Goal: Complete application form

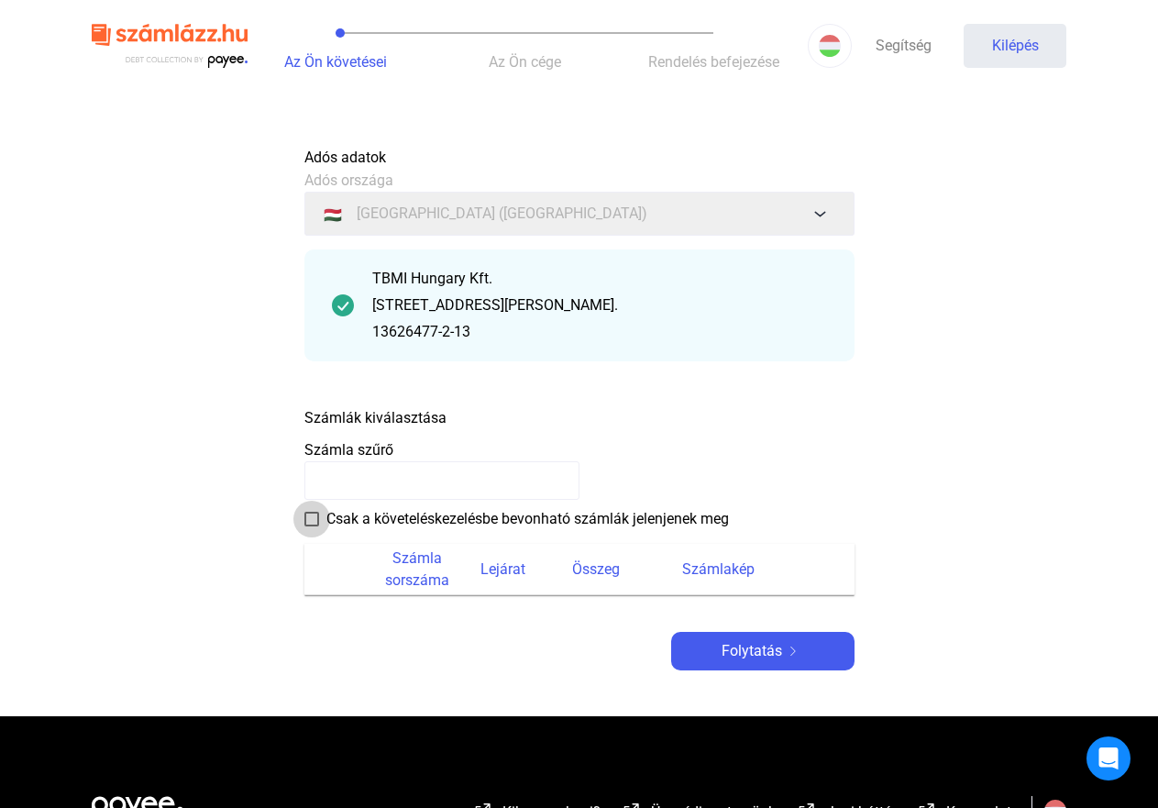
click at [317, 514] on span at bounding box center [311, 519] width 15 height 15
click at [727, 644] on font "Folytatás" at bounding box center [752, 650] width 61 height 17
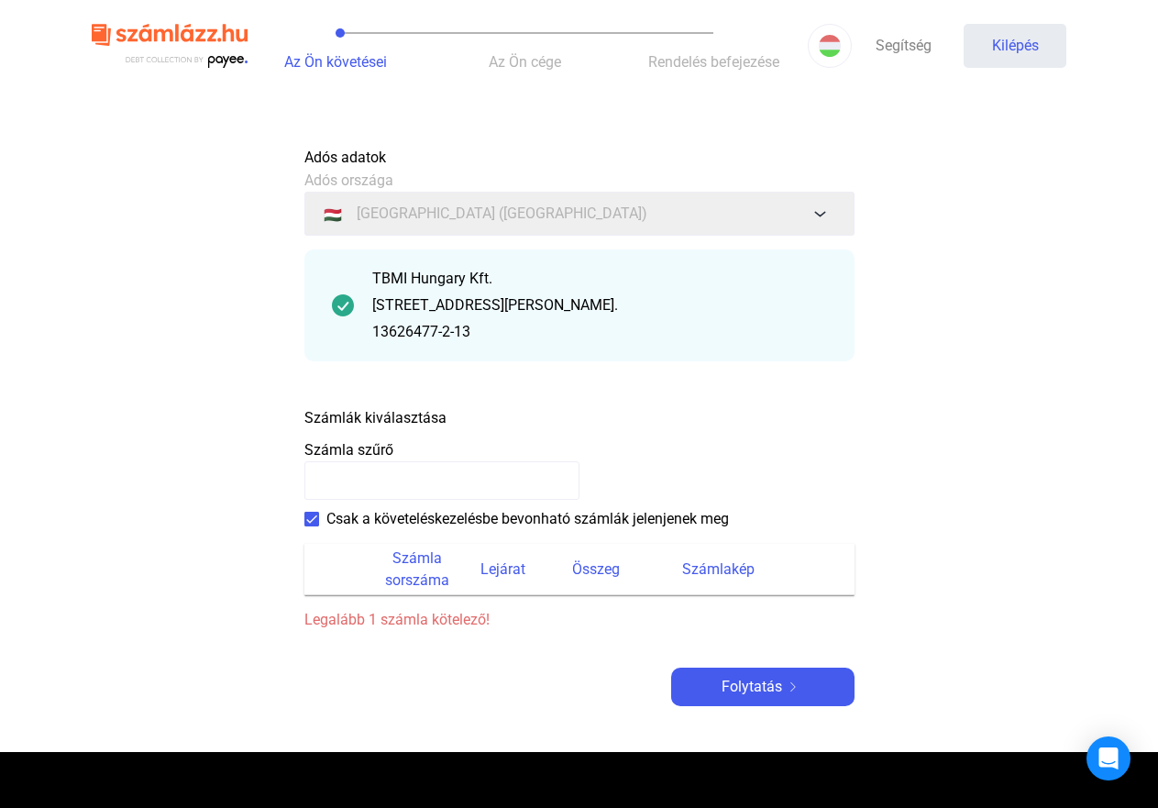
click at [306, 521] on span at bounding box center [311, 519] width 15 height 15
click at [381, 308] on font "[STREET_ADDRESS][PERSON_NAME]." at bounding box center [495, 304] width 246 height 17
click at [345, 310] on img at bounding box center [343, 305] width 22 height 22
click at [374, 423] on font "Számlák kiválasztása" at bounding box center [375, 417] width 142 height 17
click at [424, 460] on payee-form-field "Számla szűrő" at bounding box center [579, 469] width 550 height 61
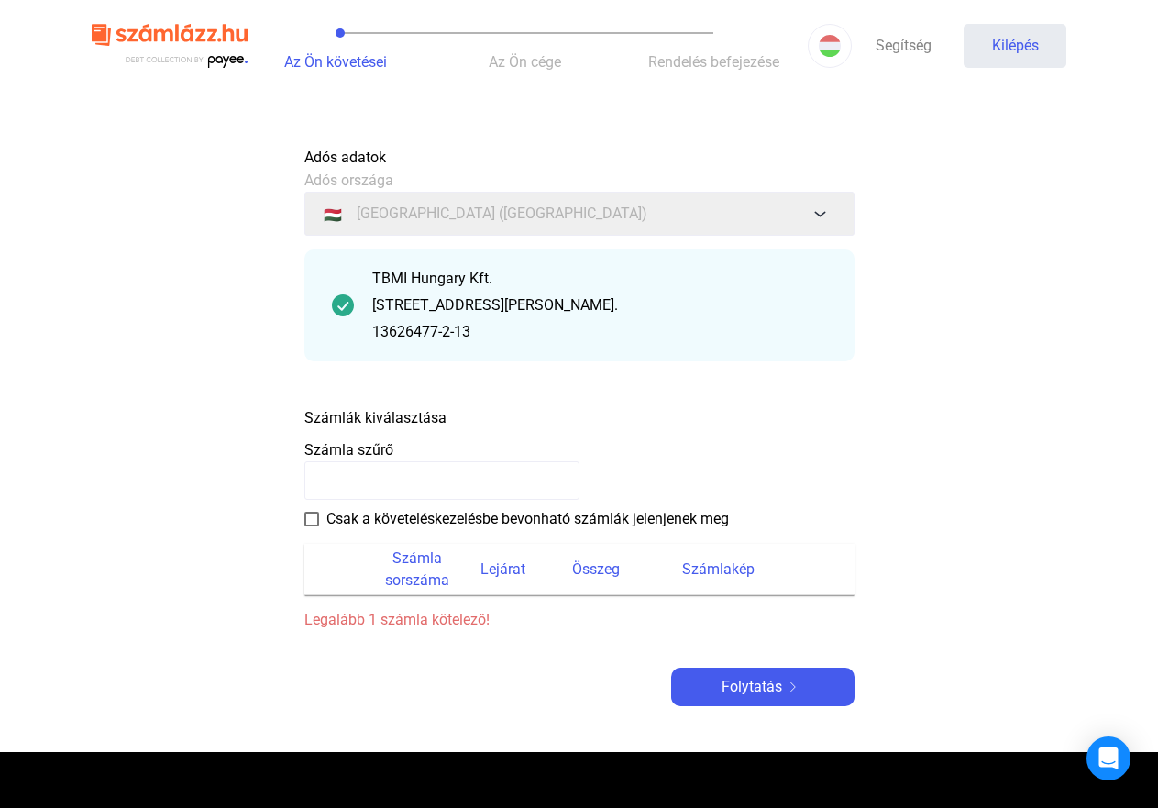
click at [405, 421] on font "Számlák kiválasztása" at bounding box center [375, 417] width 142 height 17
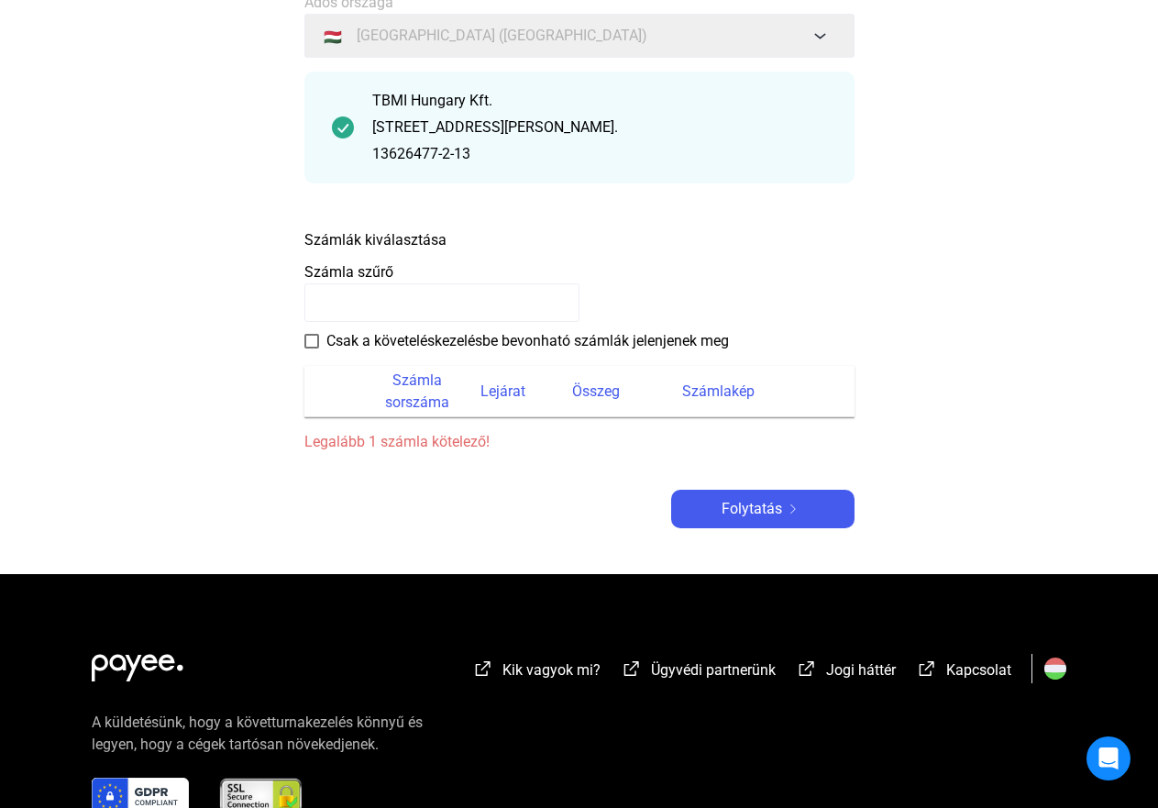
scroll to position [183, 0]
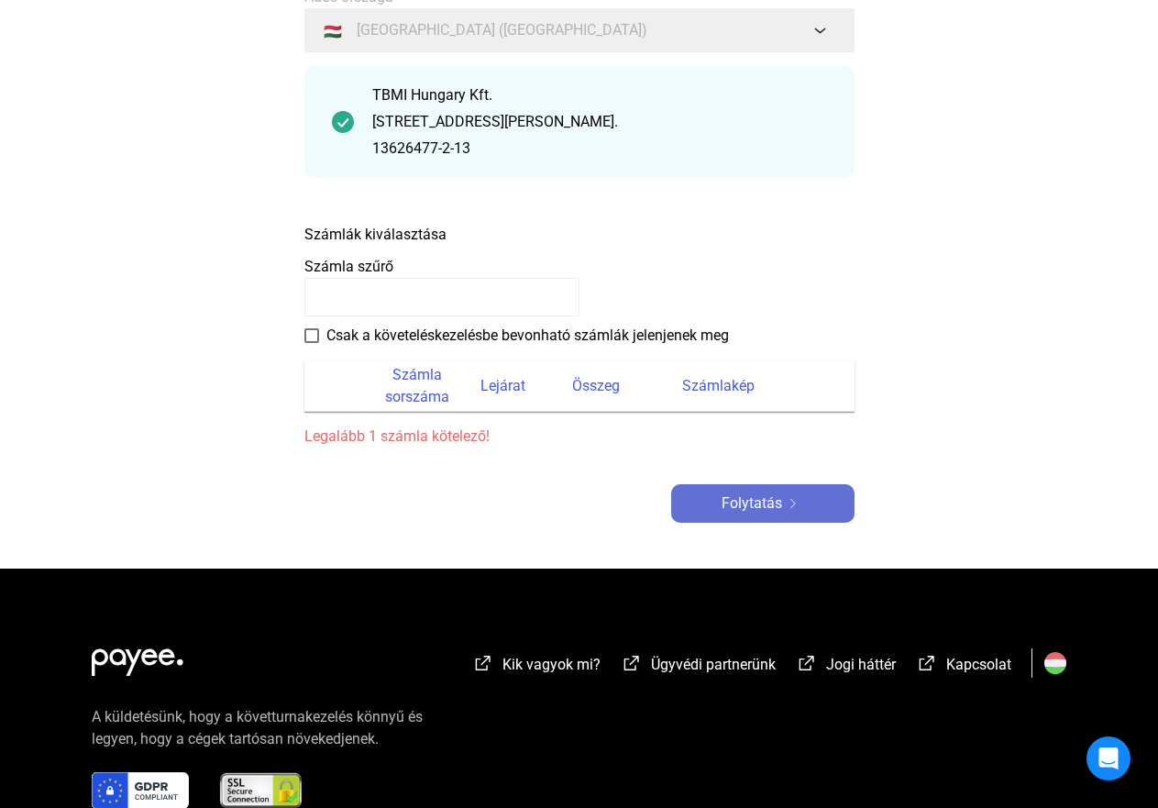
click at [764, 509] on font "Folytatás" at bounding box center [752, 502] width 61 height 17
click at [372, 308] on input at bounding box center [441, 297] width 275 height 39
click at [454, 235] on div "Számlák kiválasztása" at bounding box center [579, 231] width 550 height 32
click at [457, 229] on div "Számlák kiválasztása" at bounding box center [579, 231] width 550 height 32
click at [389, 236] on font "Számlák kiválasztása" at bounding box center [375, 234] width 142 height 17
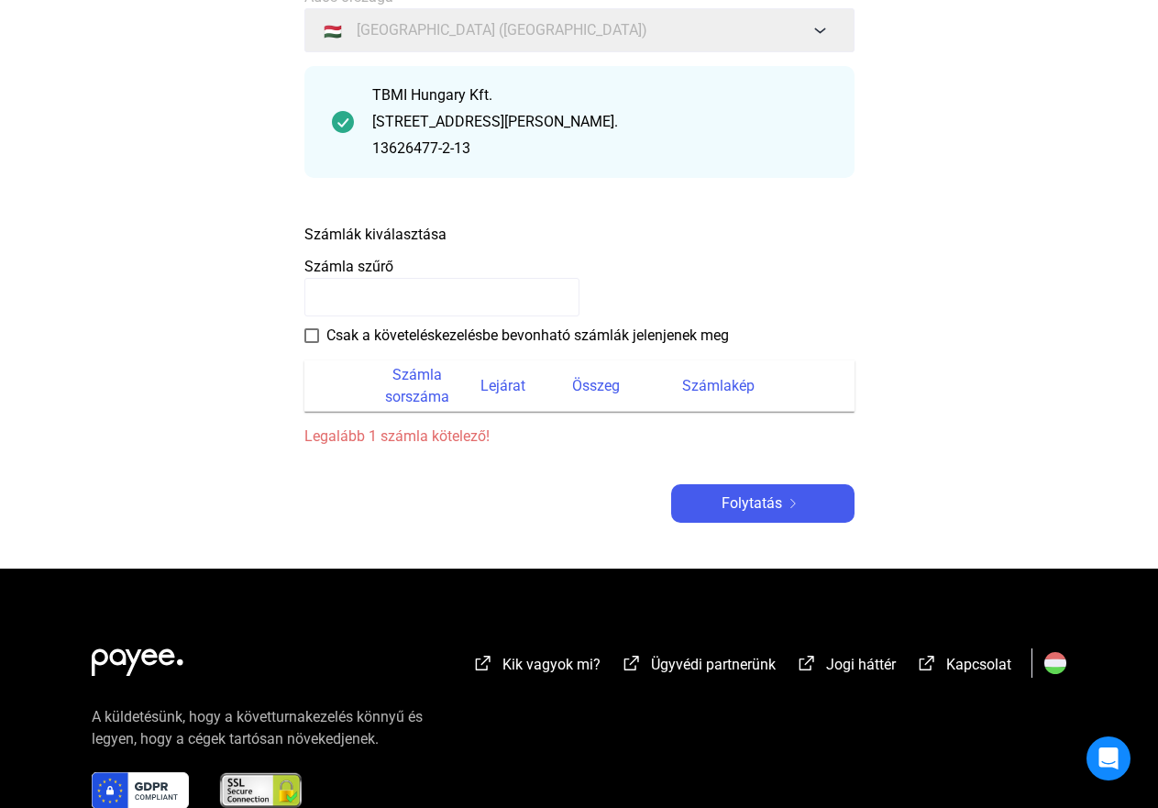
click at [358, 290] on input at bounding box center [441, 297] width 275 height 39
click at [311, 337] on span at bounding box center [311, 335] width 15 height 15
click at [424, 391] on font "Számla sorszáma" at bounding box center [417, 385] width 64 height 39
click at [492, 381] on font "Lejárat" at bounding box center [503, 385] width 45 height 17
click at [600, 387] on font "Összeg" at bounding box center [596, 385] width 48 height 17
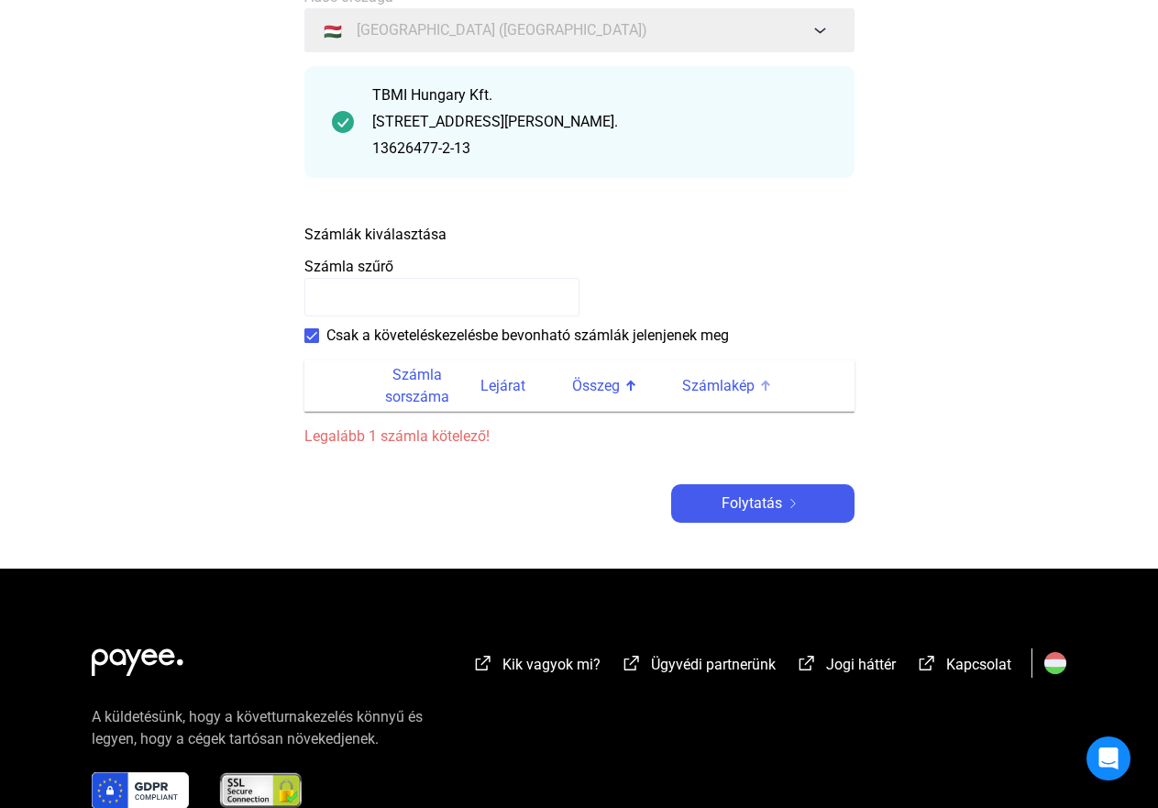
click at [698, 384] on font "Számlakép" at bounding box center [718, 385] width 72 height 17
click at [702, 495] on div "Folytatás" at bounding box center [763, 503] width 172 height 22
click at [451, 436] on font "Legalább 1 számla kötelező!" at bounding box center [396, 435] width 185 height 17
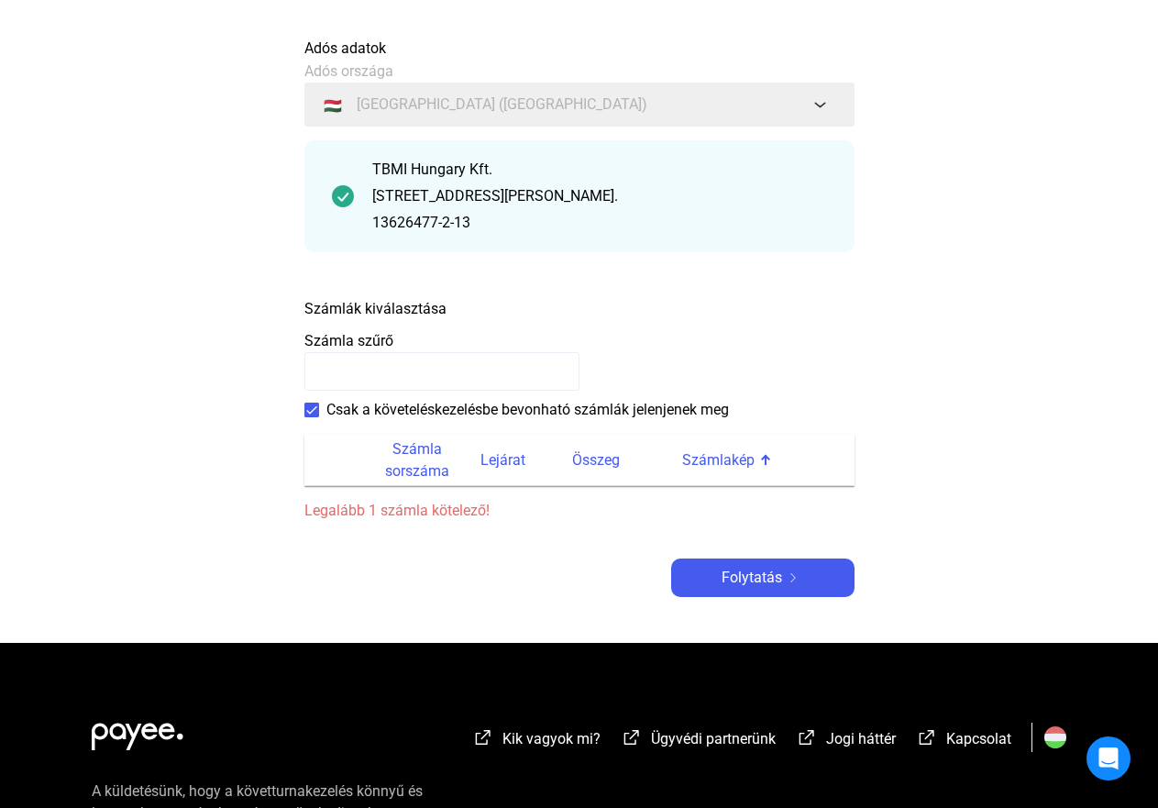
scroll to position [0, 0]
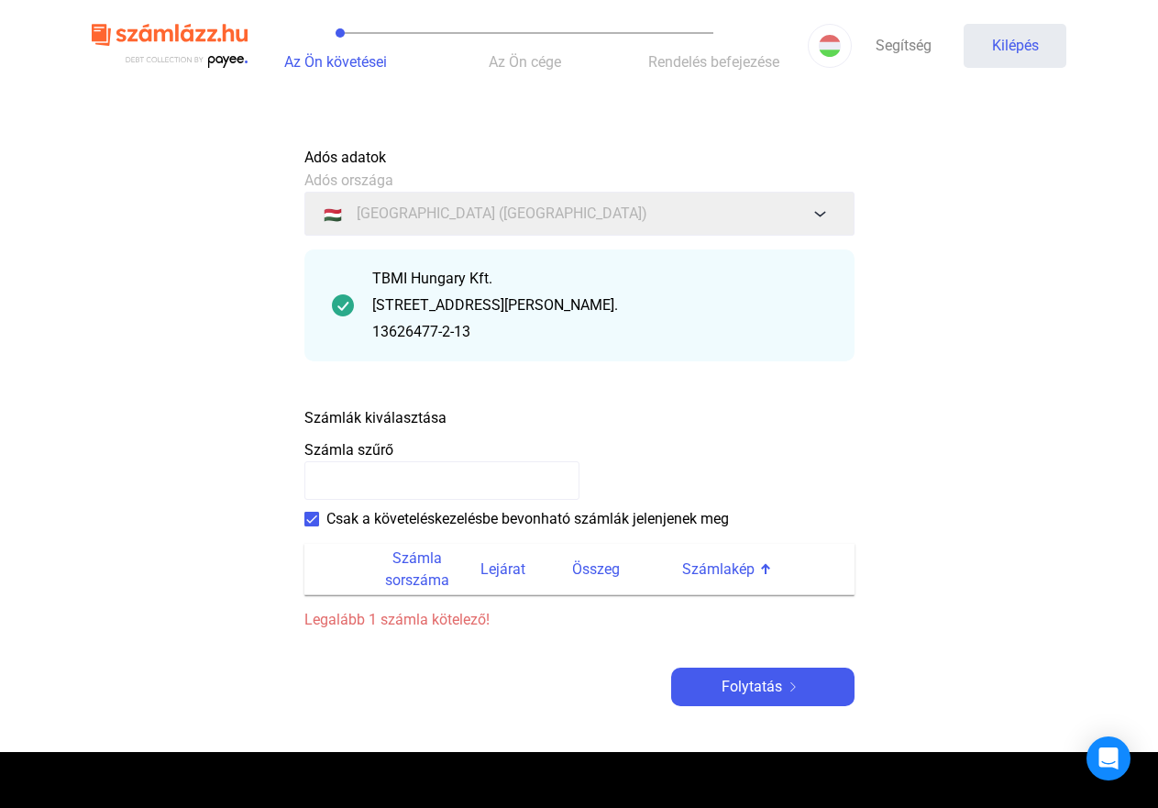
click at [742, 311] on div "[STREET_ADDRESS][PERSON_NAME]." at bounding box center [599, 305] width 455 height 22
click at [790, 332] on div "13626477-2-13" at bounding box center [599, 332] width 455 height 22
click at [893, 50] on font "Segítség" at bounding box center [904, 45] width 56 height 17
click at [340, 302] on img at bounding box center [343, 305] width 22 height 22
click at [371, 409] on font "Számlák kiválasztása" at bounding box center [375, 417] width 142 height 17
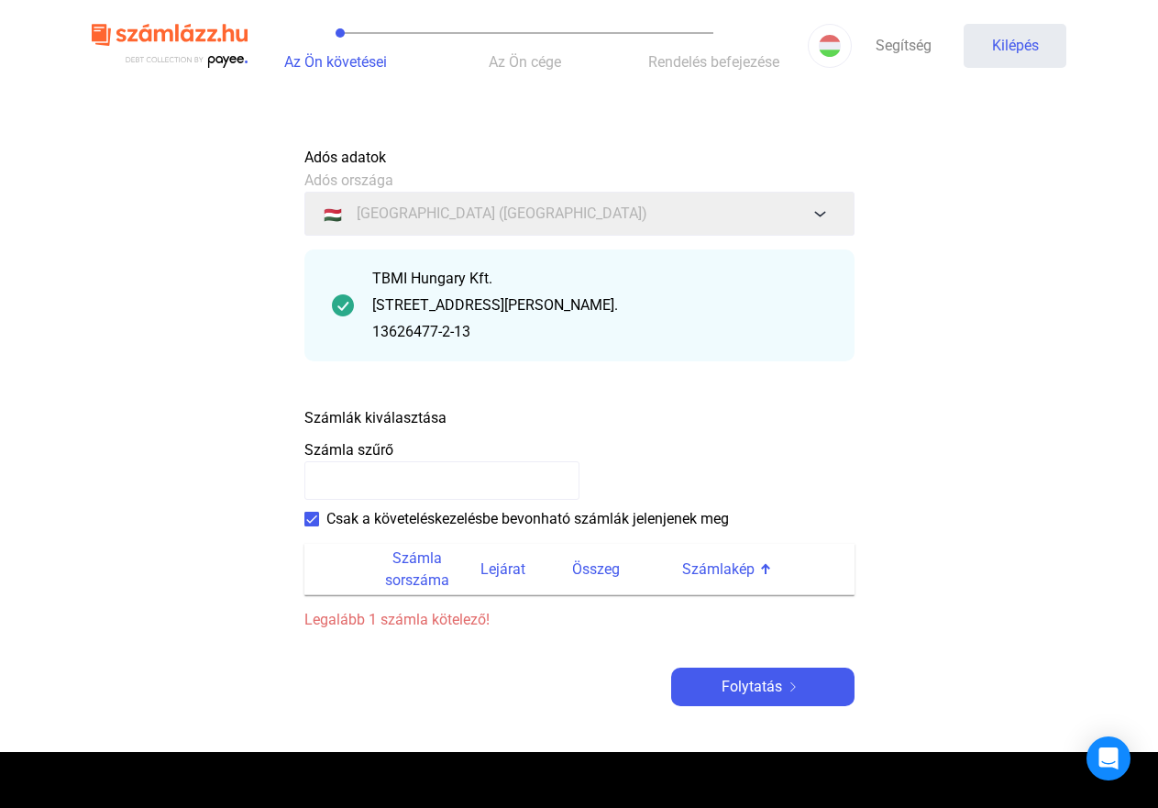
click at [371, 419] on font "Számlák kiválasztása" at bounding box center [375, 417] width 142 height 17
click at [481, 420] on div "Számlák kiválasztása" at bounding box center [579, 414] width 550 height 32
click at [308, 522] on span at bounding box center [311, 519] width 15 height 15
click at [473, 426] on div "Számlák kiválasztása" at bounding box center [579, 414] width 550 height 32
click at [456, 454] on payee-form-field "Számla szűrő" at bounding box center [579, 469] width 550 height 61
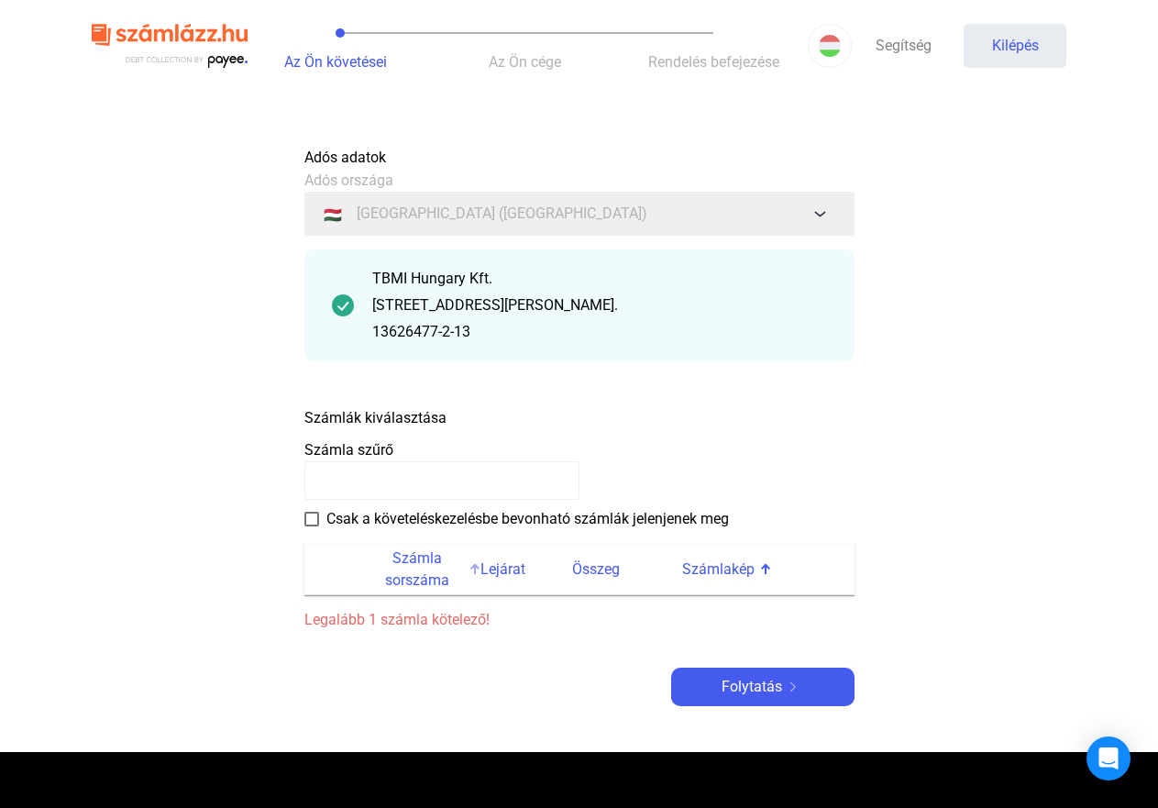
click at [384, 569] on font "Számla sorszáma" at bounding box center [417, 569] width 94 height 44
click at [420, 568] on font "Számla sorszáma" at bounding box center [417, 569] width 94 height 44
click at [473, 573] on div at bounding box center [474, 573] width 3 height 3
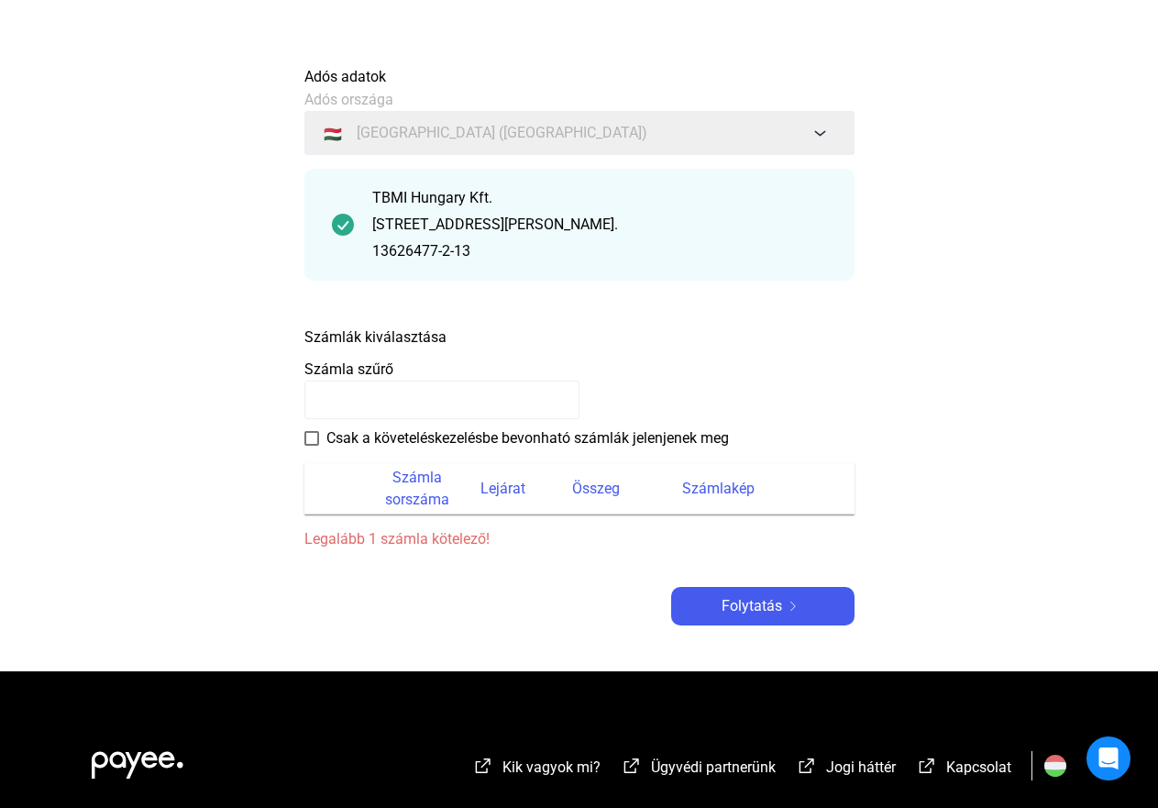
scroll to position [92, 0]
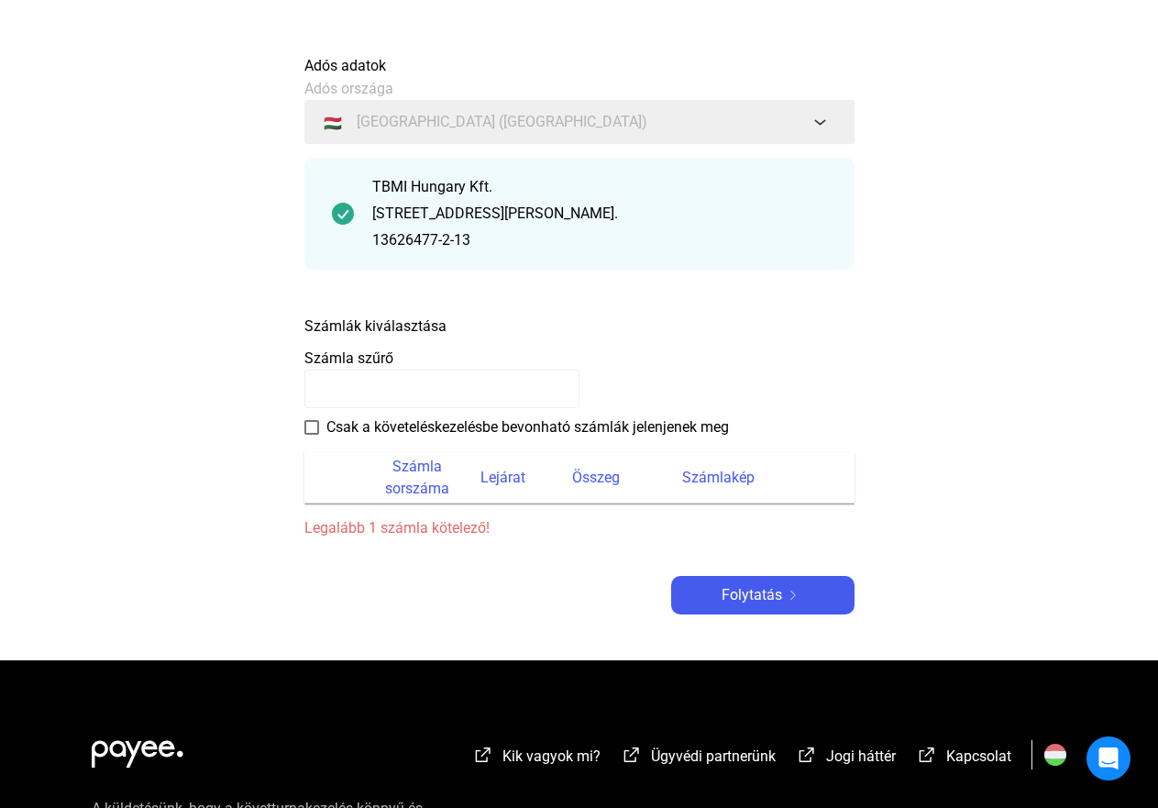
click at [470, 528] on font "Legalább 1 számla kötelező!" at bounding box center [396, 527] width 185 height 17
click at [432, 373] on input at bounding box center [441, 389] width 275 height 39
type input "**********"
click at [313, 426] on span at bounding box center [311, 427] width 15 height 15
click at [313, 425] on span at bounding box center [311, 427] width 15 height 15
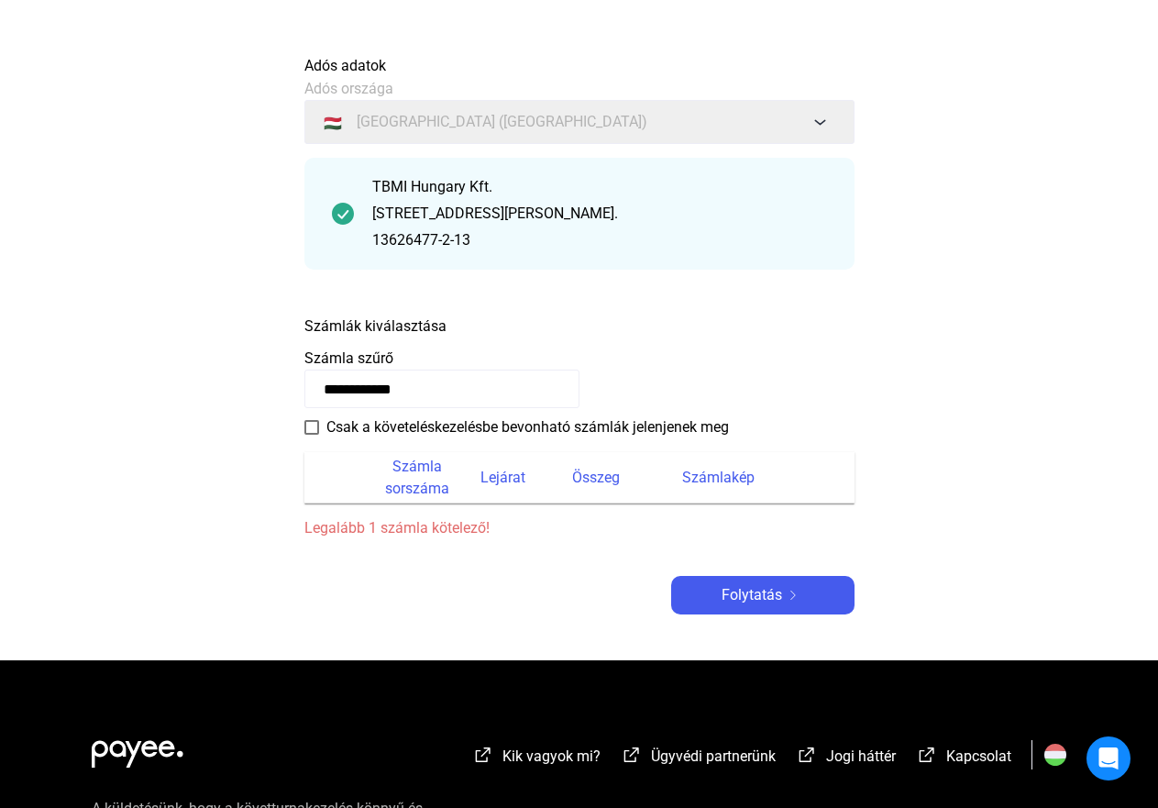
click at [482, 382] on input "**********" at bounding box center [441, 389] width 275 height 39
click at [477, 351] on payee-form-field "**********" at bounding box center [579, 378] width 550 height 61
click at [491, 321] on div "Számlák kiválasztása" at bounding box center [579, 322] width 550 height 32
click at [427, 326] on font "Számlák kiválasztása" at bounding box center [375, 325] width 142 height 17
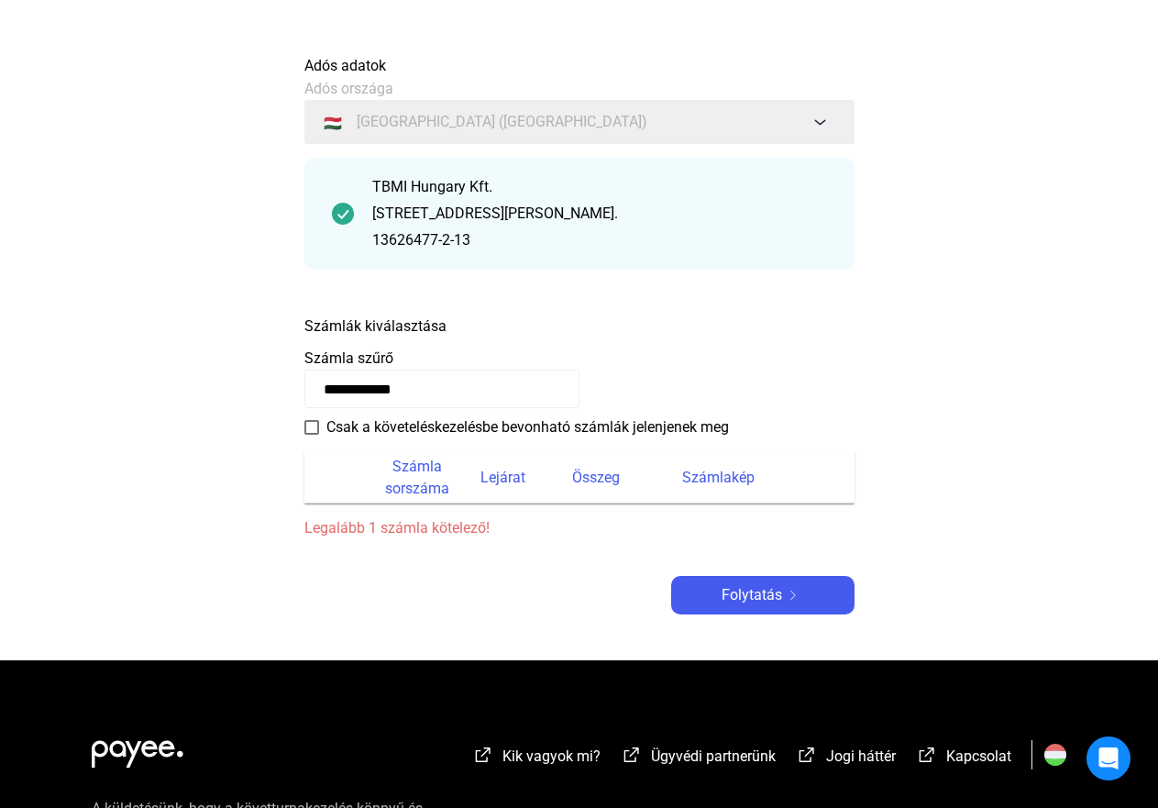
click at [445, 324] on font "Számlák kiválasztása" at bounding box center [375, 325] width 142 height 17
click at [401, 475] on font "Számla sorszáma" at bounding box center [417, 478] width 94 height 44
click at [484, 475] on font "Lejárat" at bounding box center [503, 477] width 45 height 17
click at [591, 480] on font "Összeg" at bounding box center [596, 477] width 48 height 17
click at [682, 469] on font "Számlakép" at bounding box center [718, 477] width 72 height 17
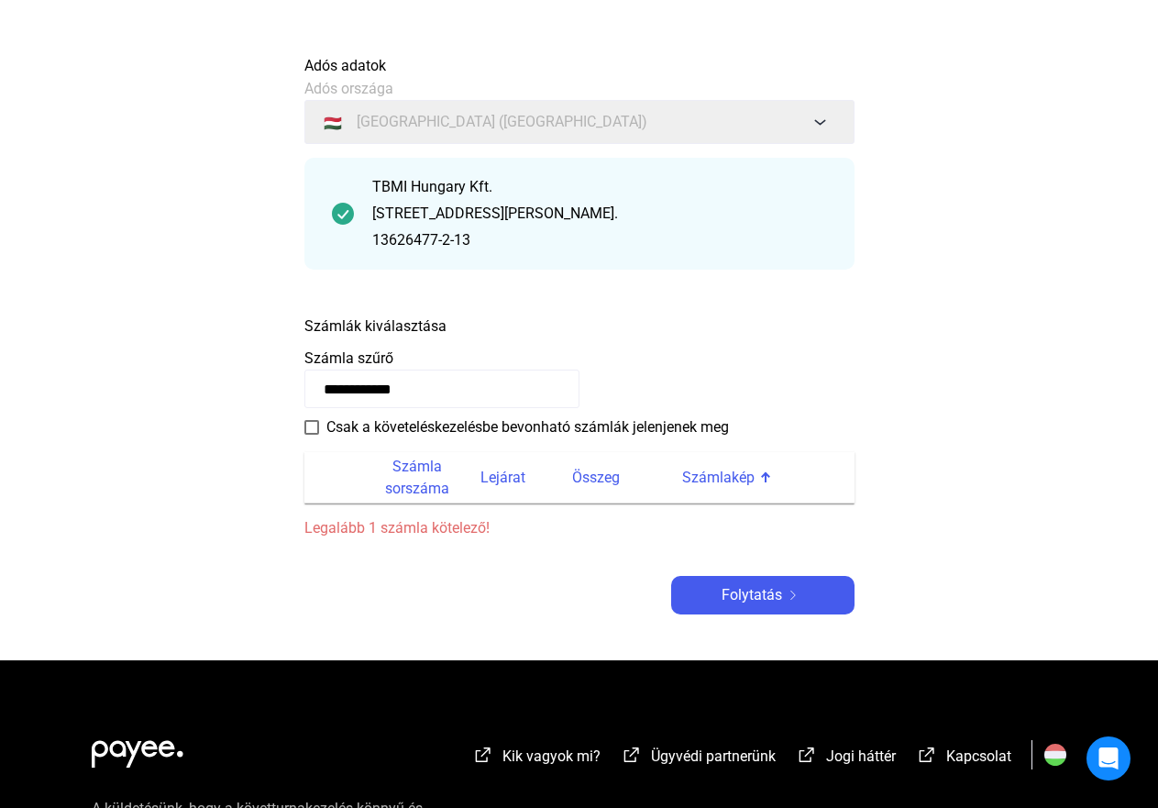
click at [456, 524] on font "Legalább 1 számla kötelező!" at bounding box center [396, 527] width 185 height 17
click at [776, 587] on font "Folytatás" at bounding box center [752, 594] width 61 height 17
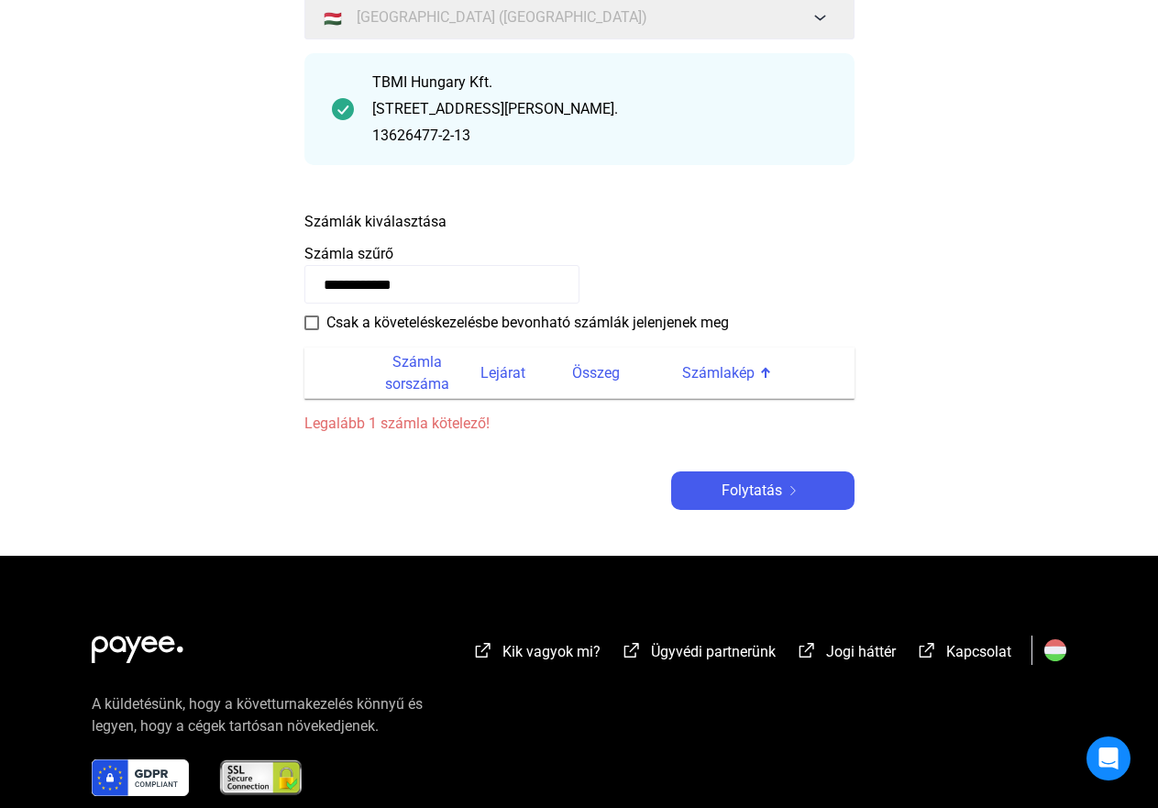
scroll to position [31, 0]
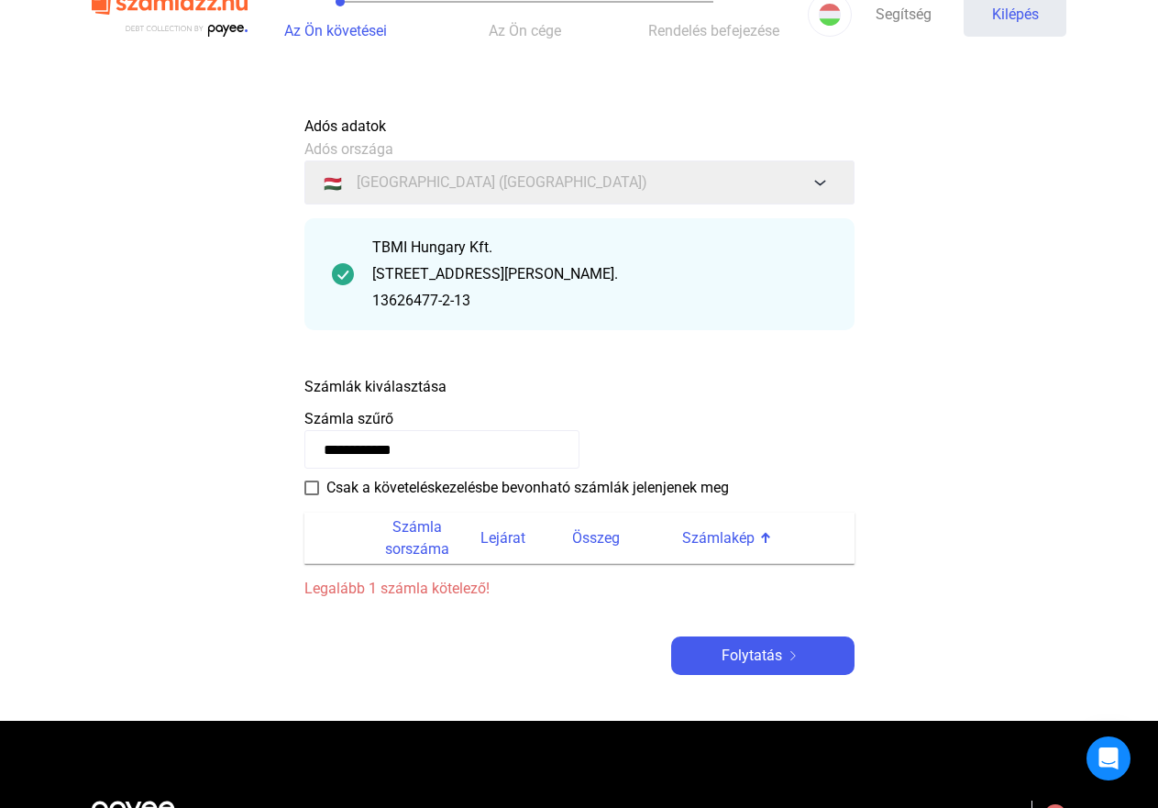
click at [427, 439] on input "**********" at bounding box center [441, 449] width 275 height 39
click at [412, 414] on payee-form-field "**********" at bounding box center [579, 438] width 550 height 61
click at [423, 443] on input "**********" at bounding box center [441, 449] width 275 height 39
click at [555, 454] on input "**********" at bounding box center [441, 449] width 275 height 39
click at [786, 273] on div "[STREET_ADDRESS][PERSON_NAME]." at bounding box center [599, 274] width 455 height 22
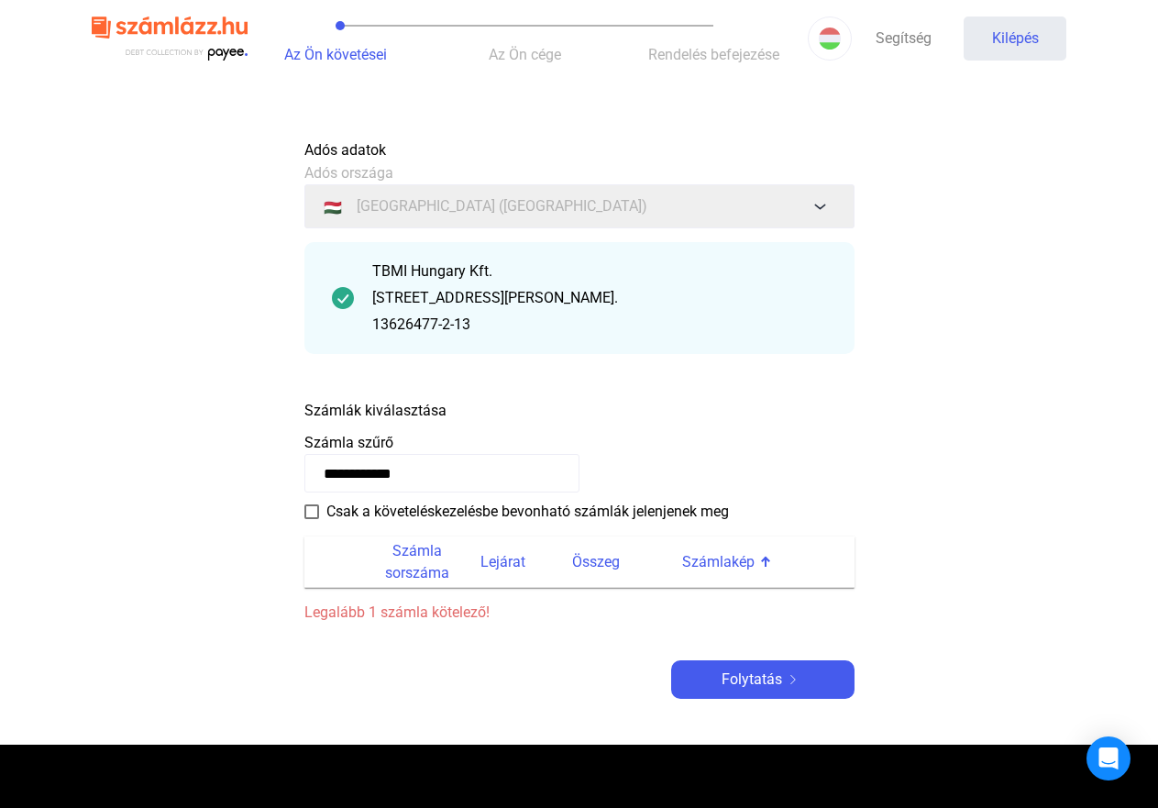
scroll to position [0, 0]
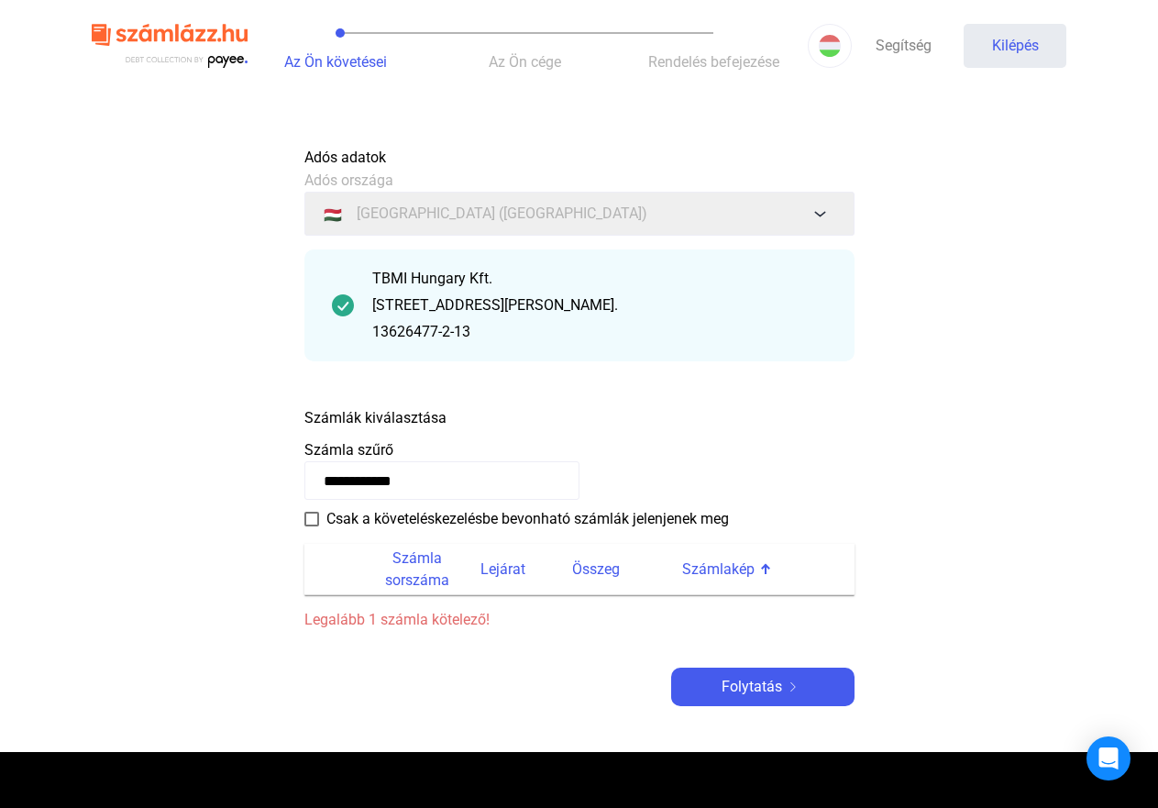
click at [366, 419] on font "Számlák kiválasztása" at bounding box center [375, 417] width 142 height 17
click at [344, 306] on img at bounding box center [343, 305] width 22 height 22
click at [453, 484] on input "**********" at bounding box center [441, 480] width 275 height 39
click at [319, 520] on label "Csak a követeléskezelésbe bevonható számlák jelenjenek meg" at bounding box center [516, 519] width 425 height 22
click at [774, 685] on font "Folytatás" at bounding box center [752, 686] width 61 height 17
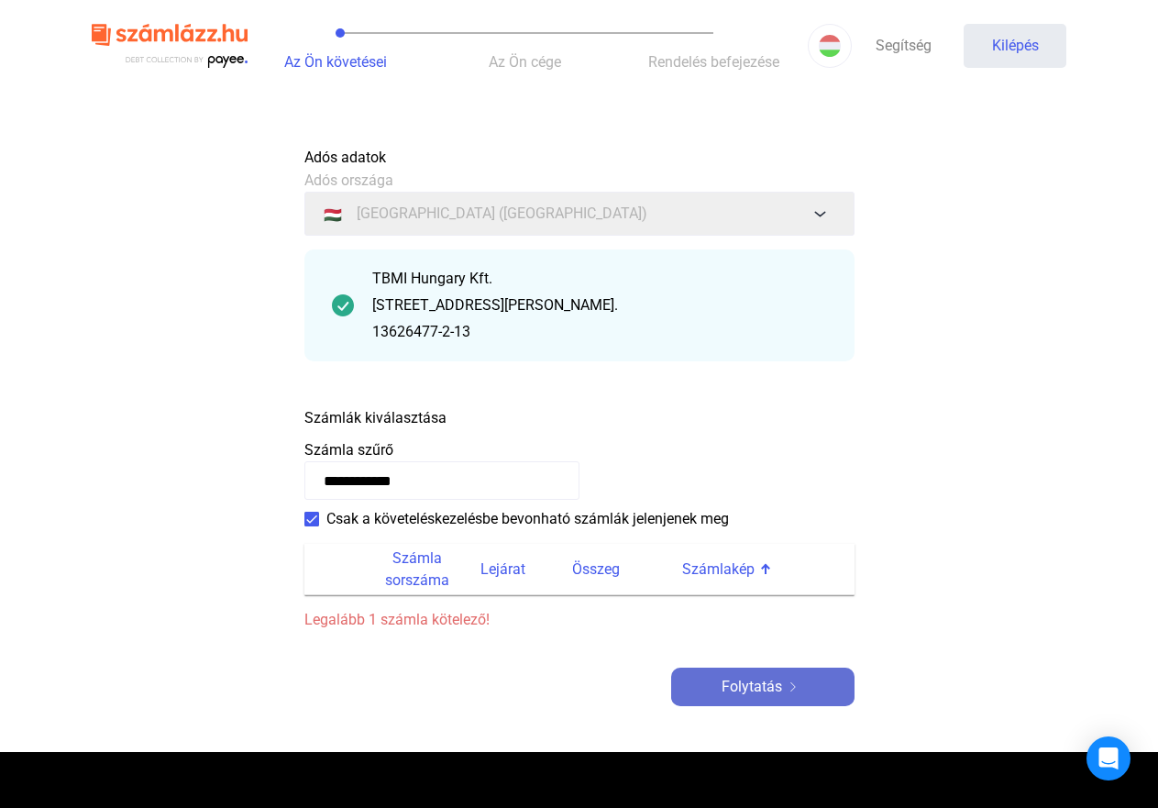
click at [774, 685] on font "Folytatás" at bounding box center [752, 686] width 61 height 17
click at [520, 467] on input "**********" at bounding box center [441, 480] width 275 height 39
click at [437, 611] on font "Legalább 1 számla kötelező!" at bounding box center [396, 619] width 185 height 17
click at [765, 566] on div at bounding box center [765, 564] width 3 height 3
click at [762, 289] on div "TBMI Hungary Kft." at bounding box center [599, 279] width 455 height 22
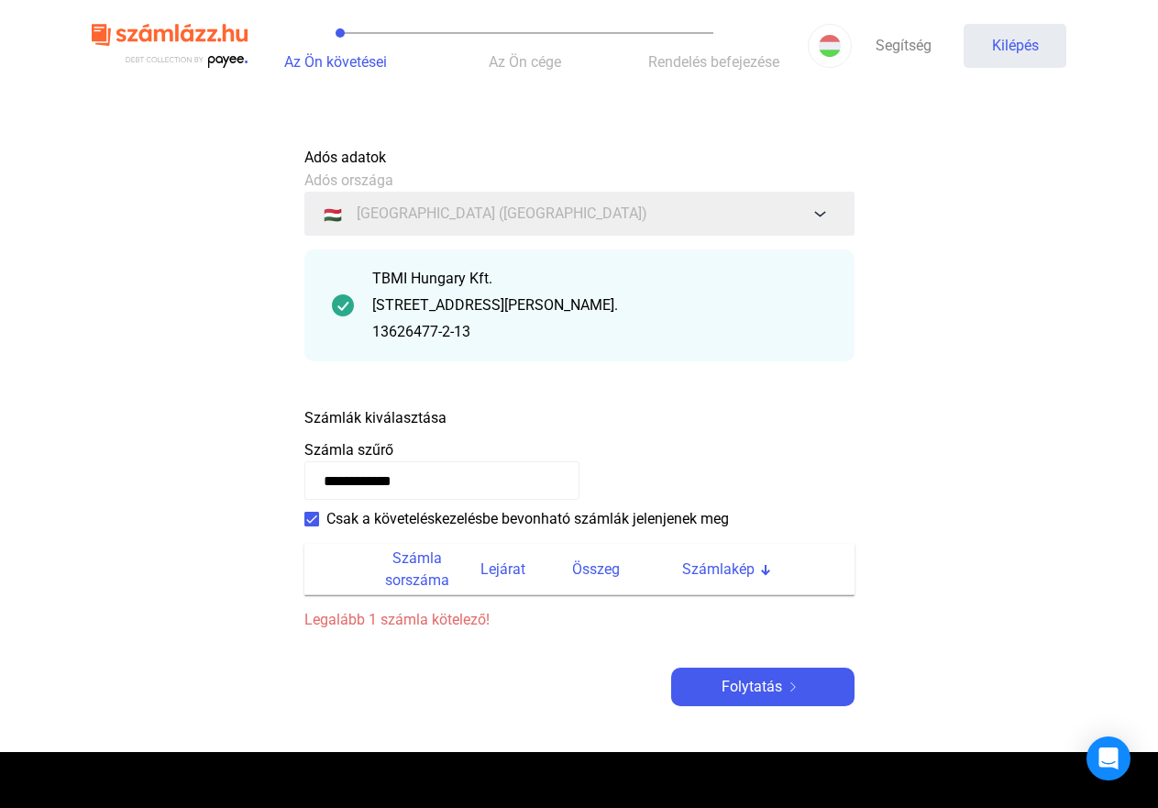
click at [691, 384] on div "**********" at bounding box center [579, 422] width 550 height 569
click at [390, 410] on font "Számlák kiválasztása" at bounding box center [375, 417] width 142 height 17
click at [455, 417] on div "Számlák kiválasztása" at bounding box center [579, 414] width 550 height 32
drag, startPoint x: 457, startPoint y: 412, endPoint x: 406, endPoint y: 412, distance: 50.4
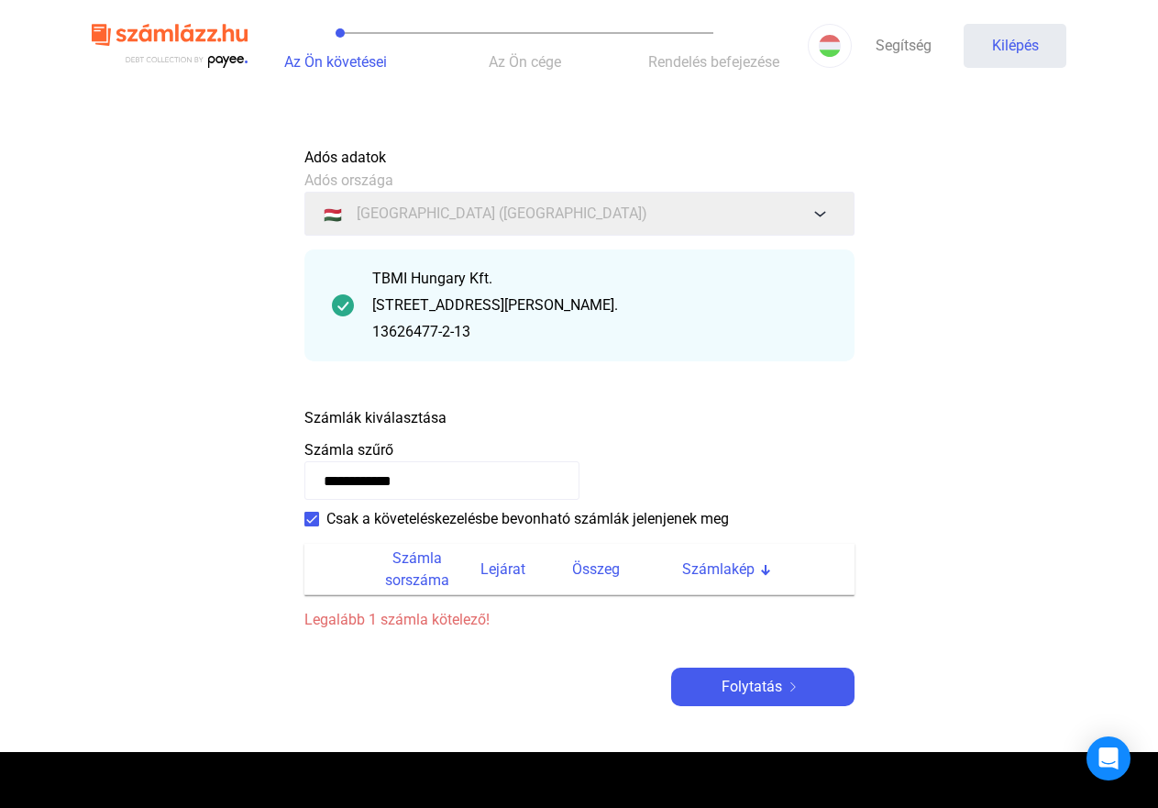
click at [406, 412] on font "Számlák kiválasztása" at bounding box center [375, 417] width 142 height 17
drag, startPoint x: 440, startPoint y: 485, endPoint x: 288, endPoint y: 471, distance: 152.9
click at [288, 471] on main "**********" at bounding box center [579, 445] width 1158 height 614
click at [443, 474] on input "**********" at bounding box center [441, 480] width 275 height 39
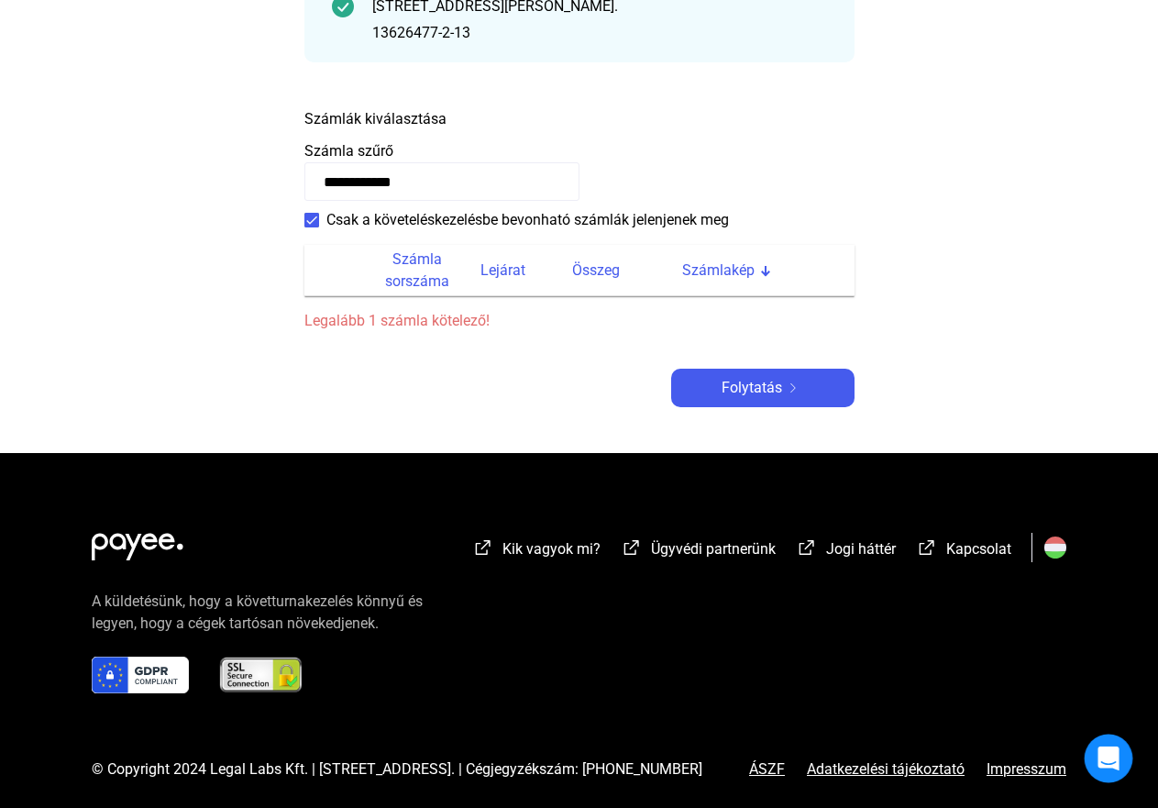
scroll to position [306, 0]
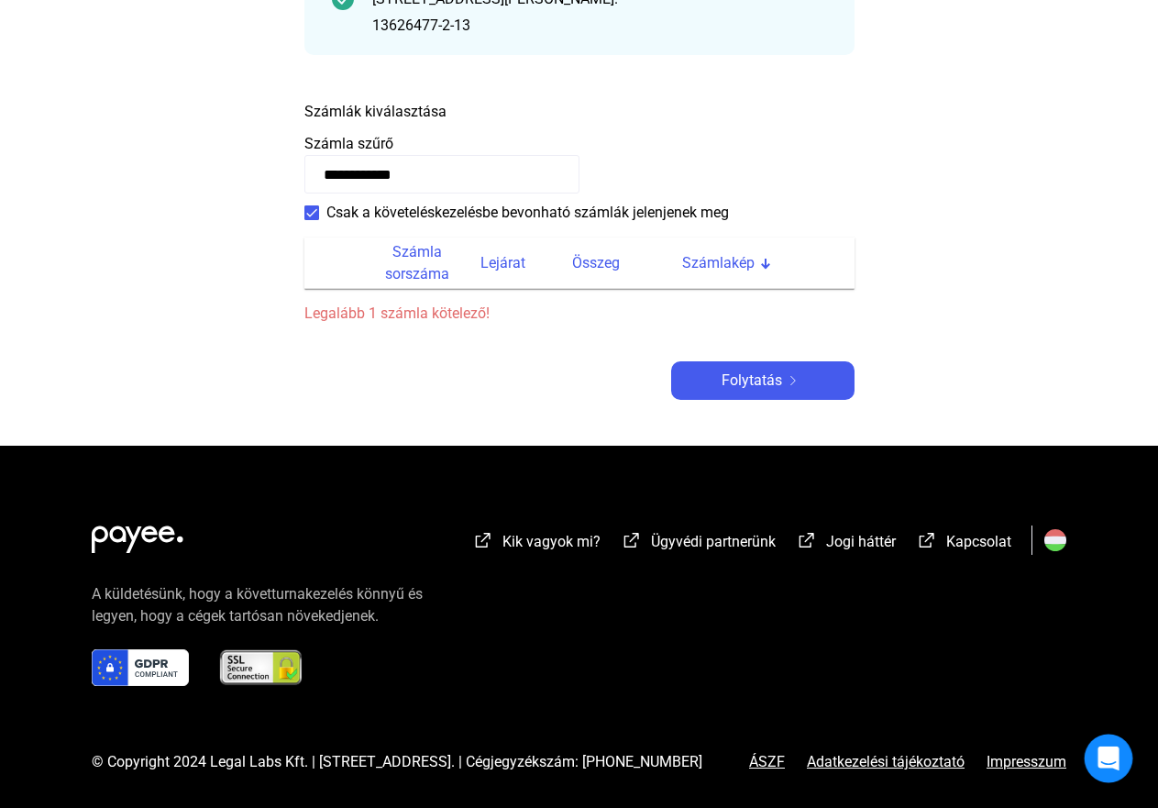
click at [1100, 753] on icon "Intercom Messenger megnyitása" at bounding box center [1109, 758] width 24 height 24
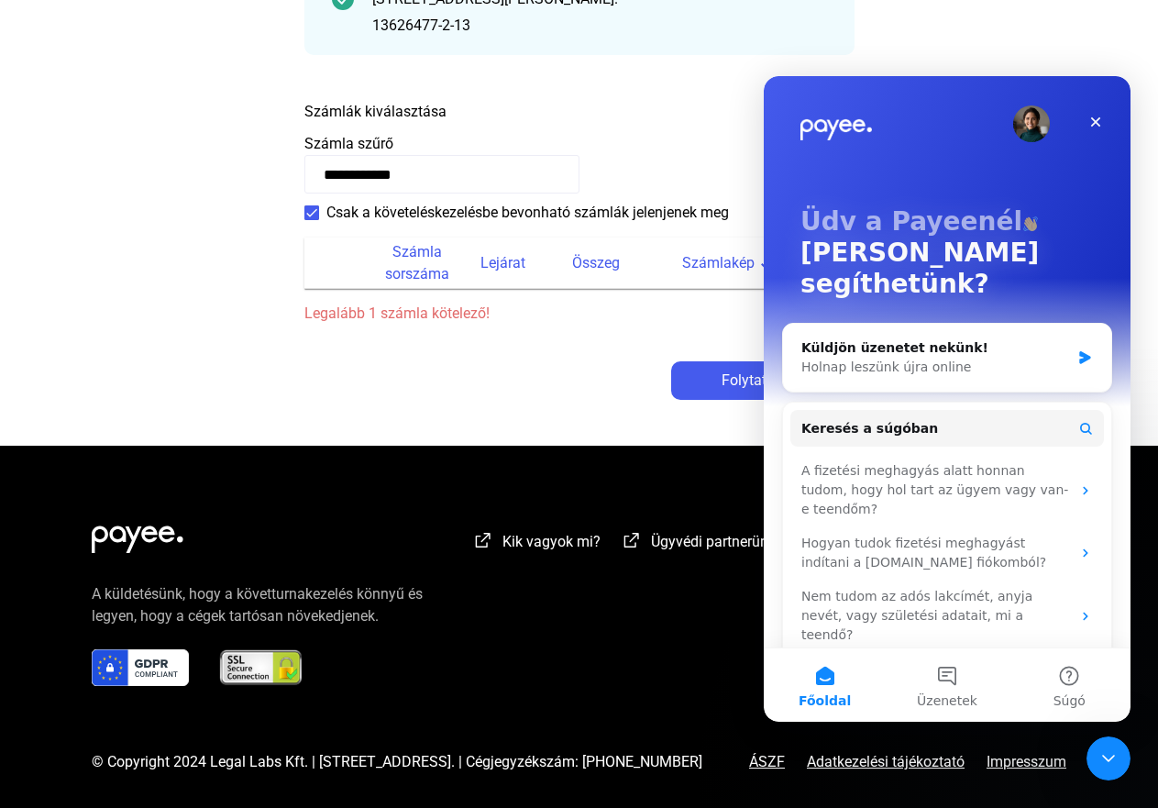
scroll to position [0, 0]
click at [1067, 680] on button "Súgó" at bounding box center [1070, 684] width 122 height 73
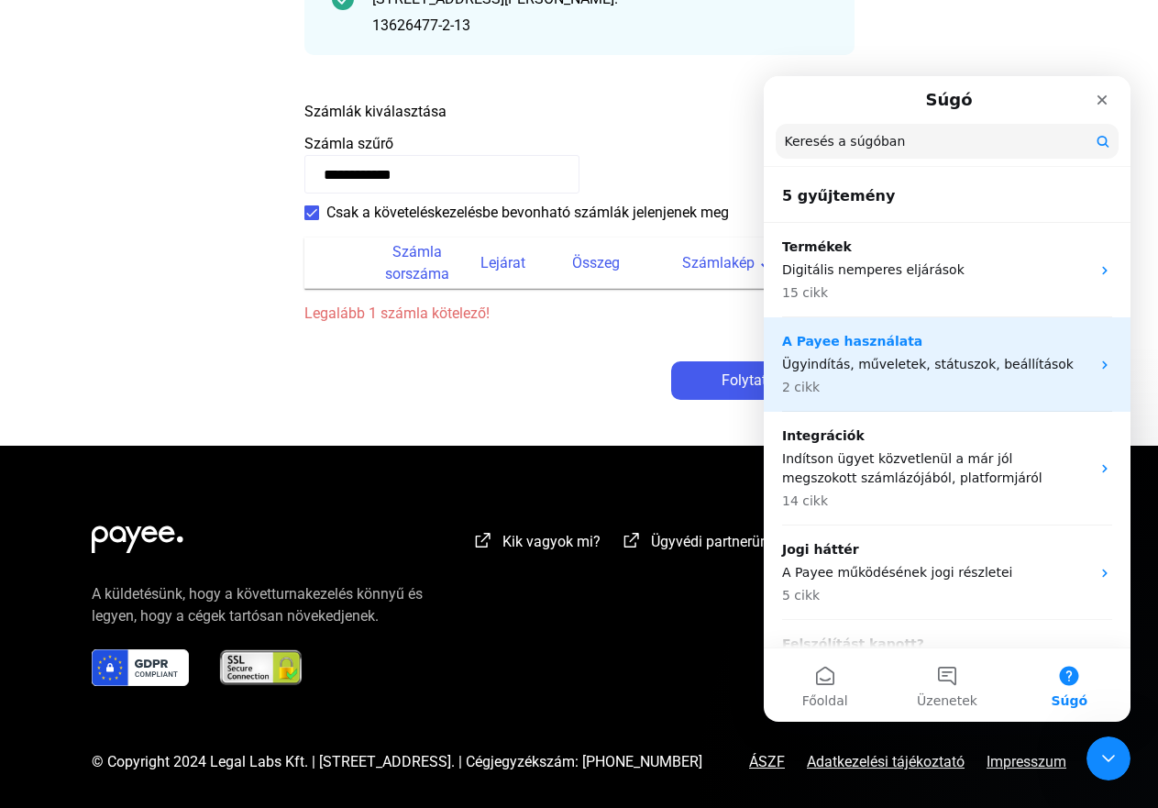
click at [1098, 366] on icon "Intercom messenger" at bounding box center [1105, 365] width 15 height 15
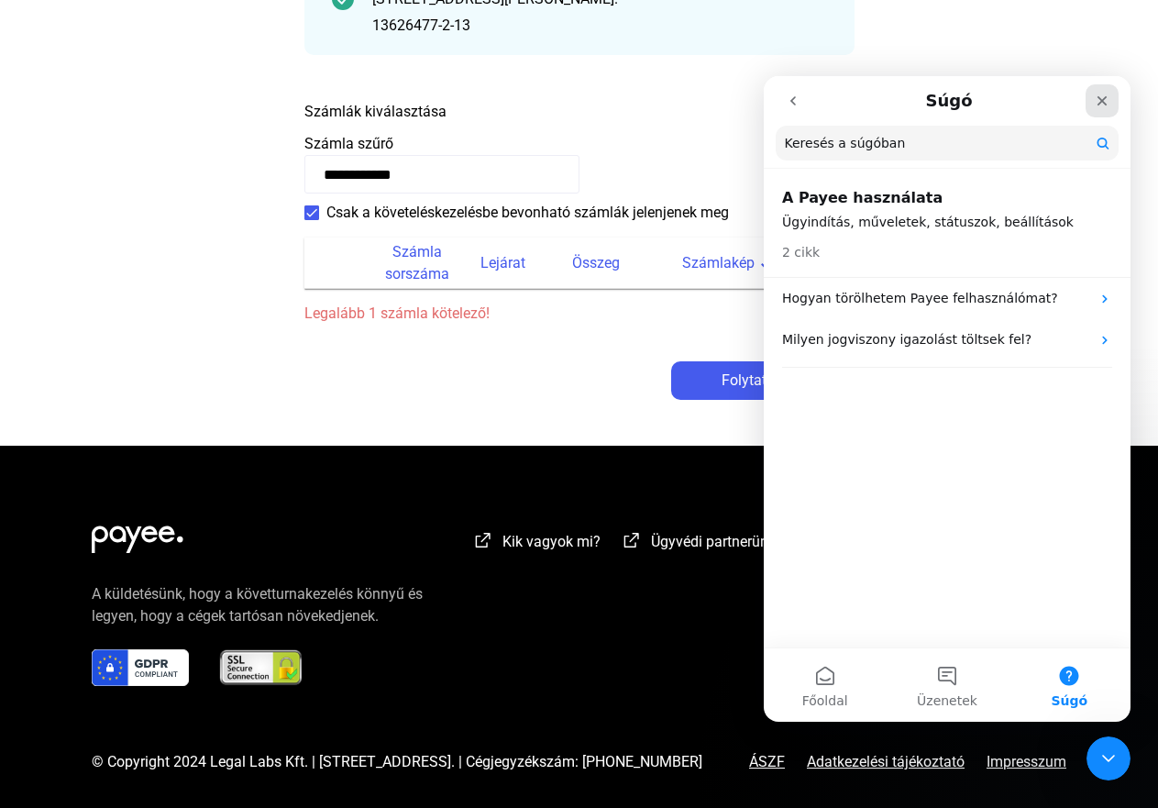
click at [1101, 103] on icon "Bezárás" at bounding box center [1103, 101] width 10 height 10
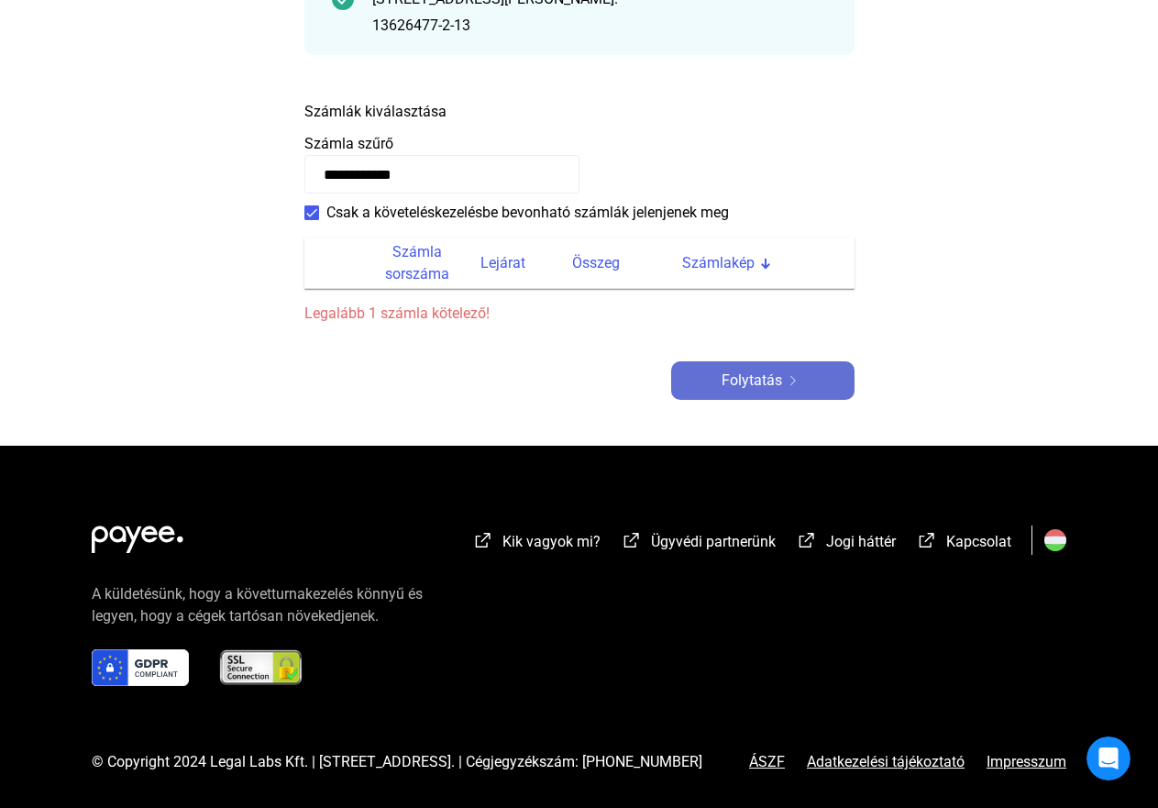
click at [793, 381] on img at bounding box center [793, 380] width 22 height 9
click at [432, 315] on font "Legalább 1 számla kötelező!" at bounding box center [396, 312] width 185 height 17
